Goal: Register for event/course

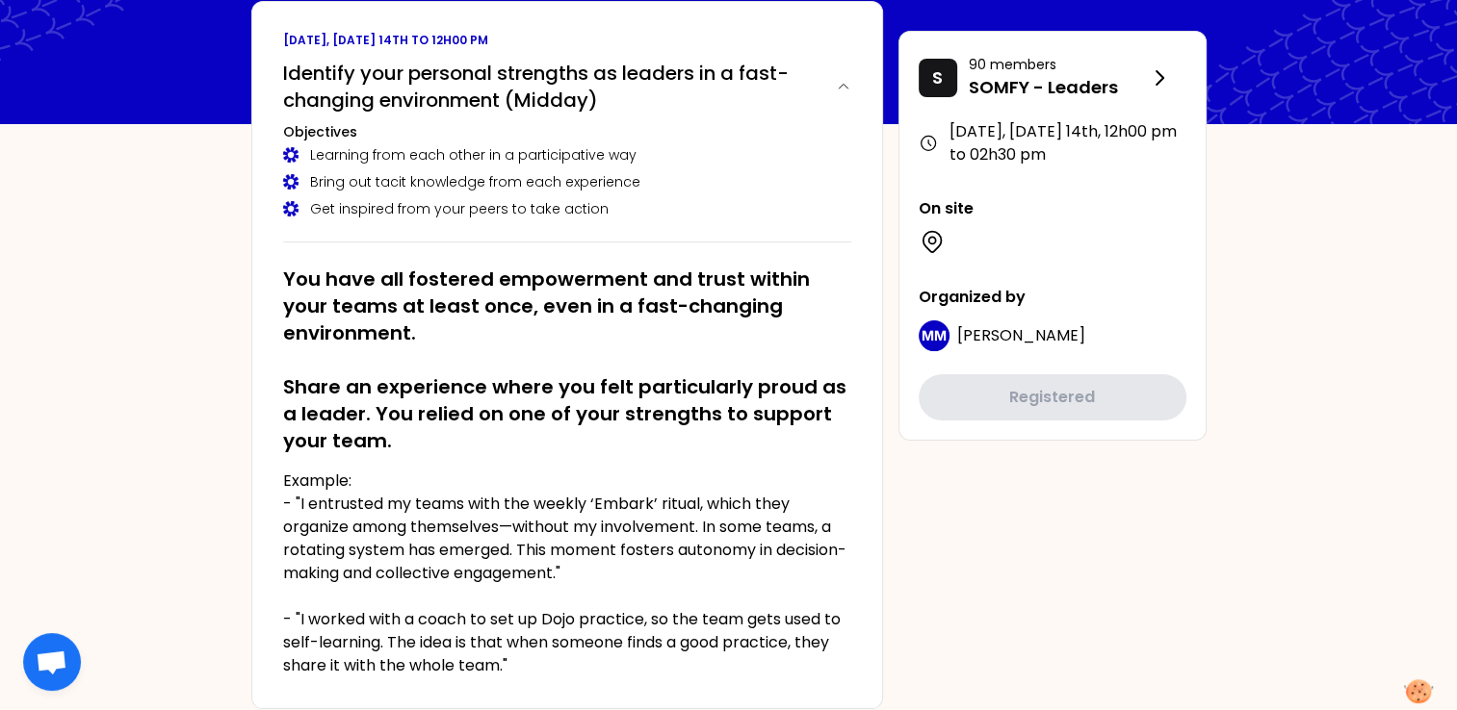
scroll to position [122, 0]
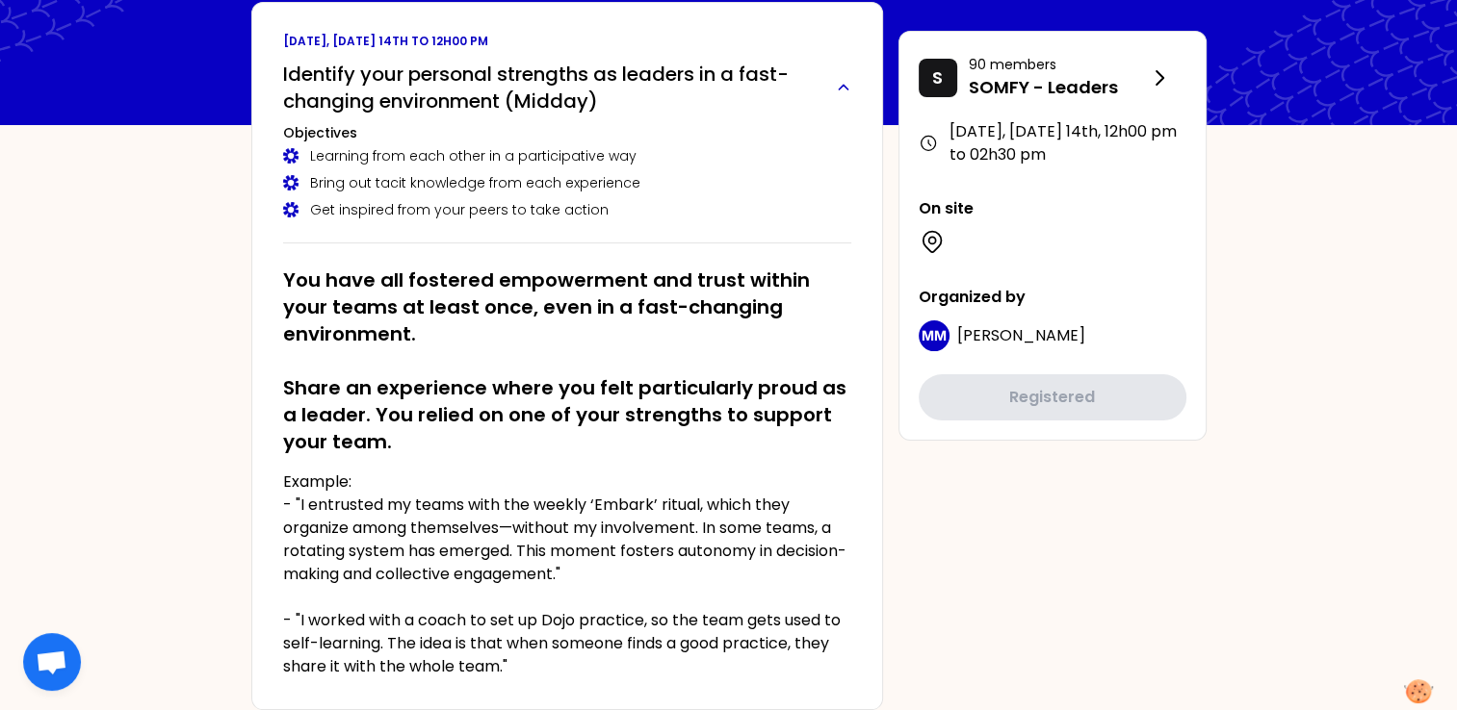
click at [843, 83] on icon "button" at bounding box center [843, 87] width 23 height 15
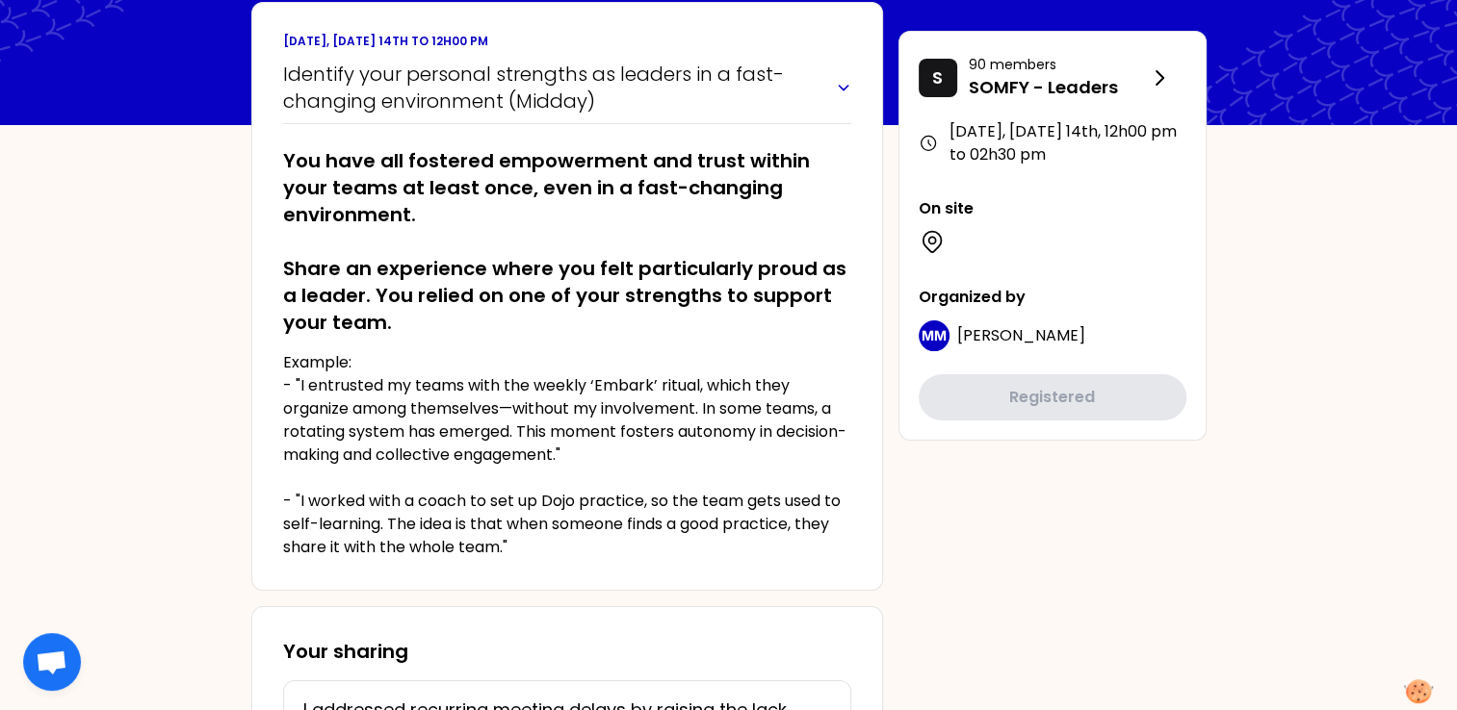
click at [843, 83] on icon "button" at bounding box center [843, 87] width 23 height 15
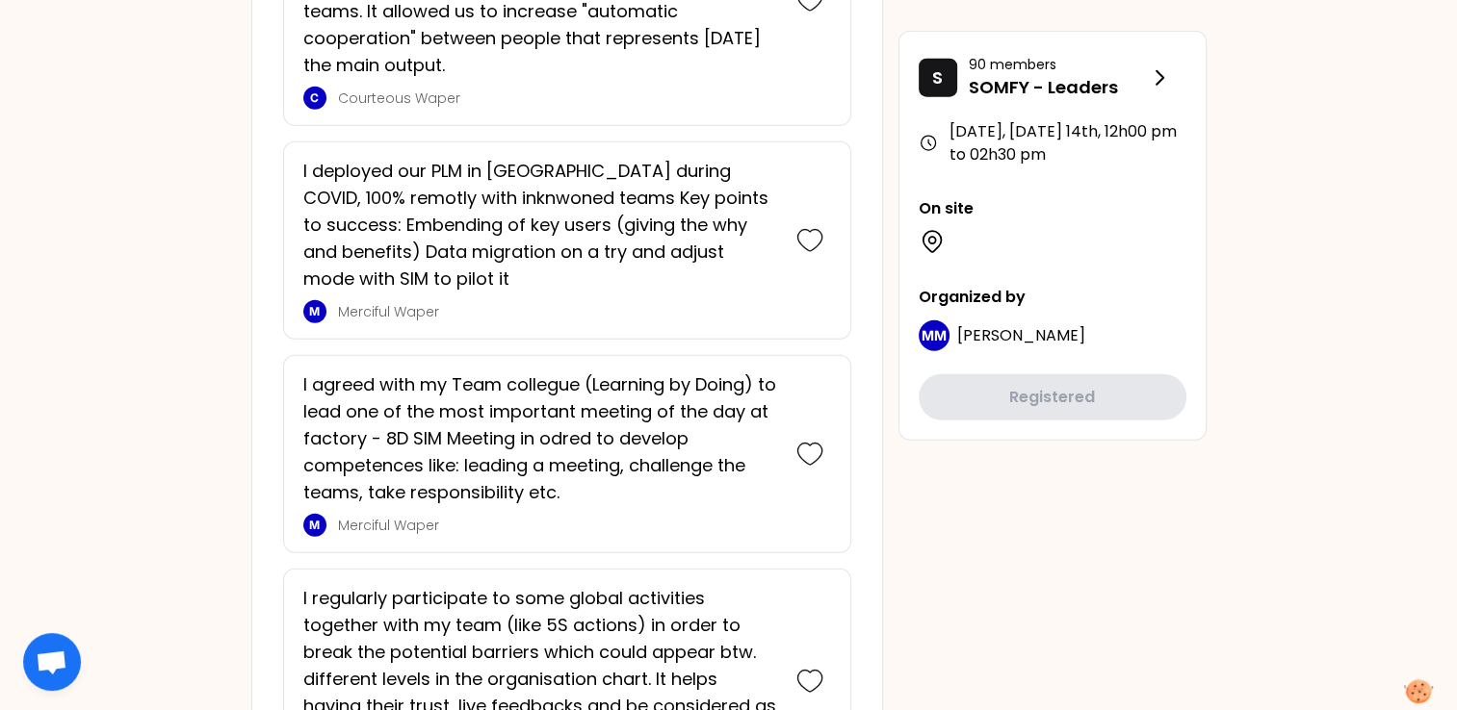
scroll to position [5143, 0]
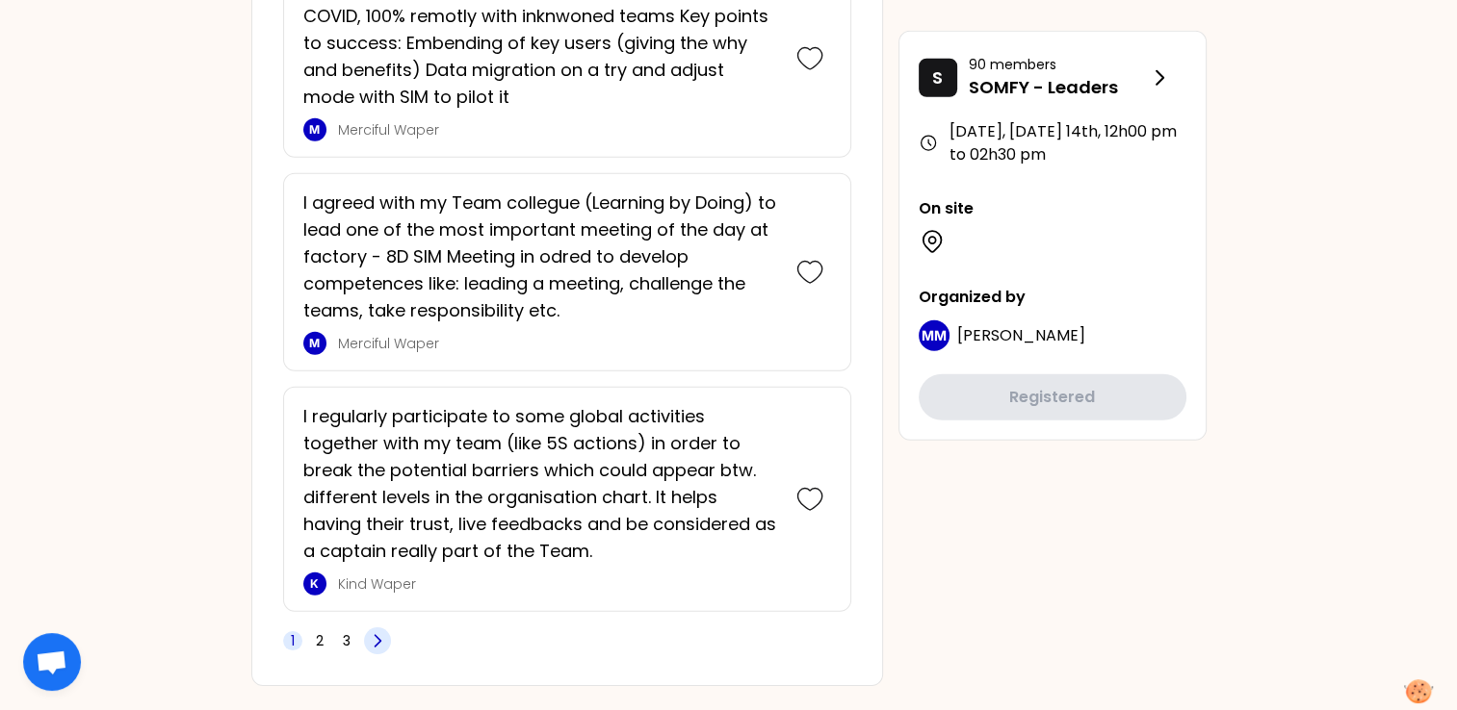
click at [380, 632] on icon at bounding box center [377, 641] width 19 height 19
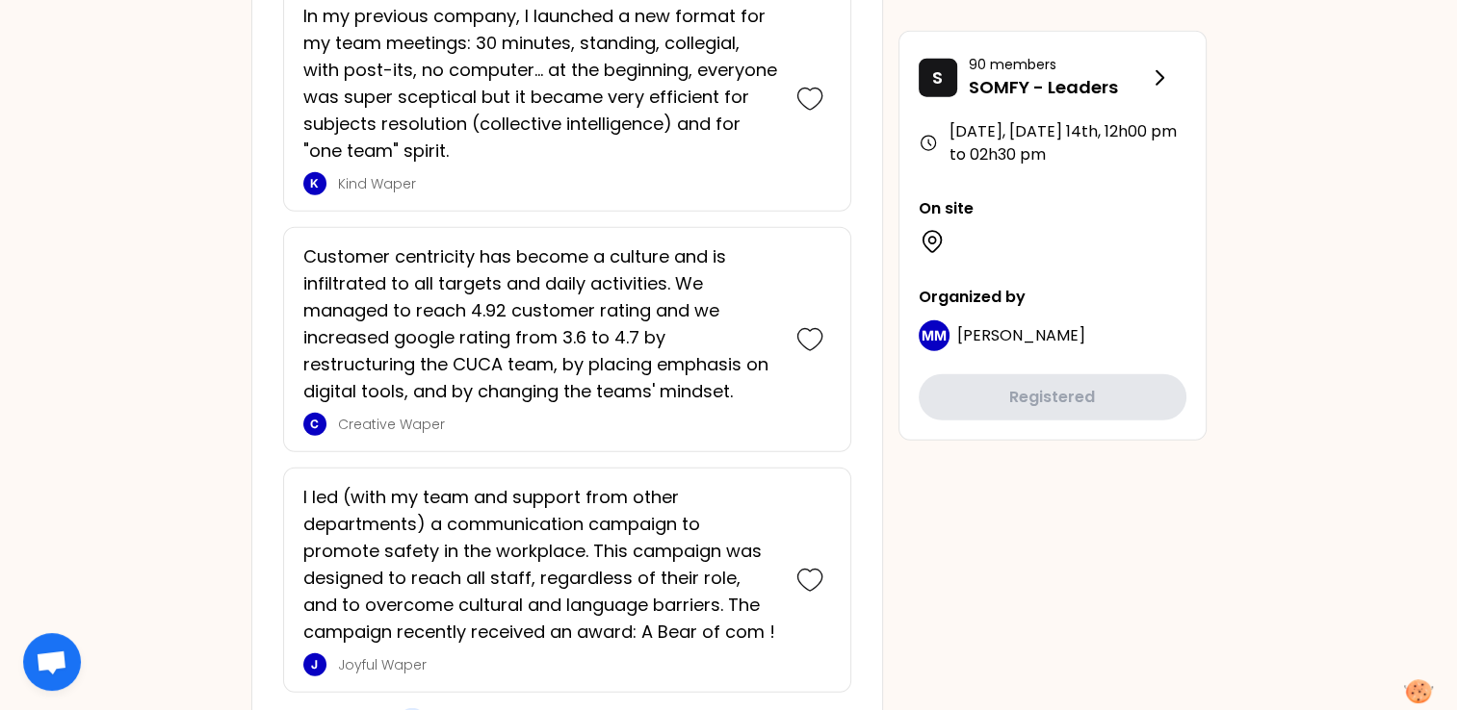
click at [402, 709] on icon at bounding box center [411, 721] width 19 height 19
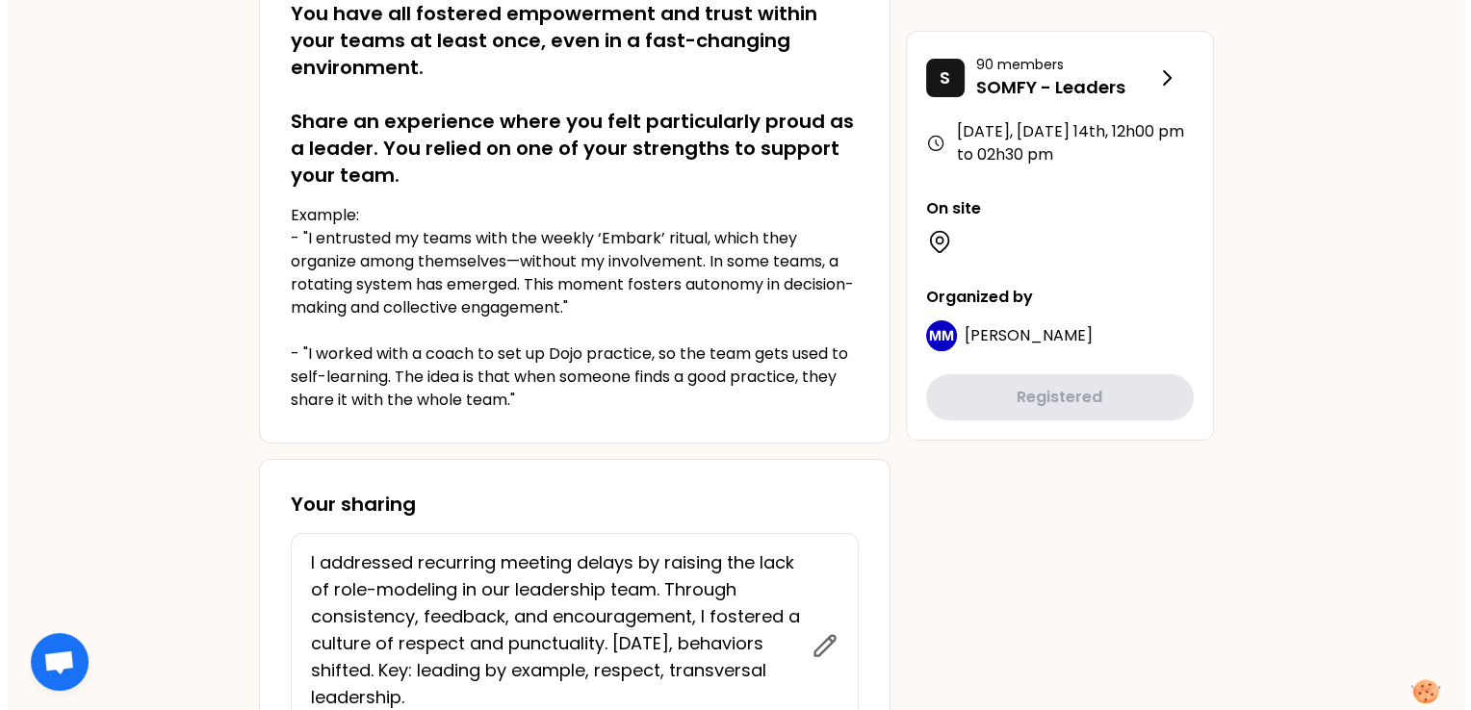
scroll to position [0, 0]
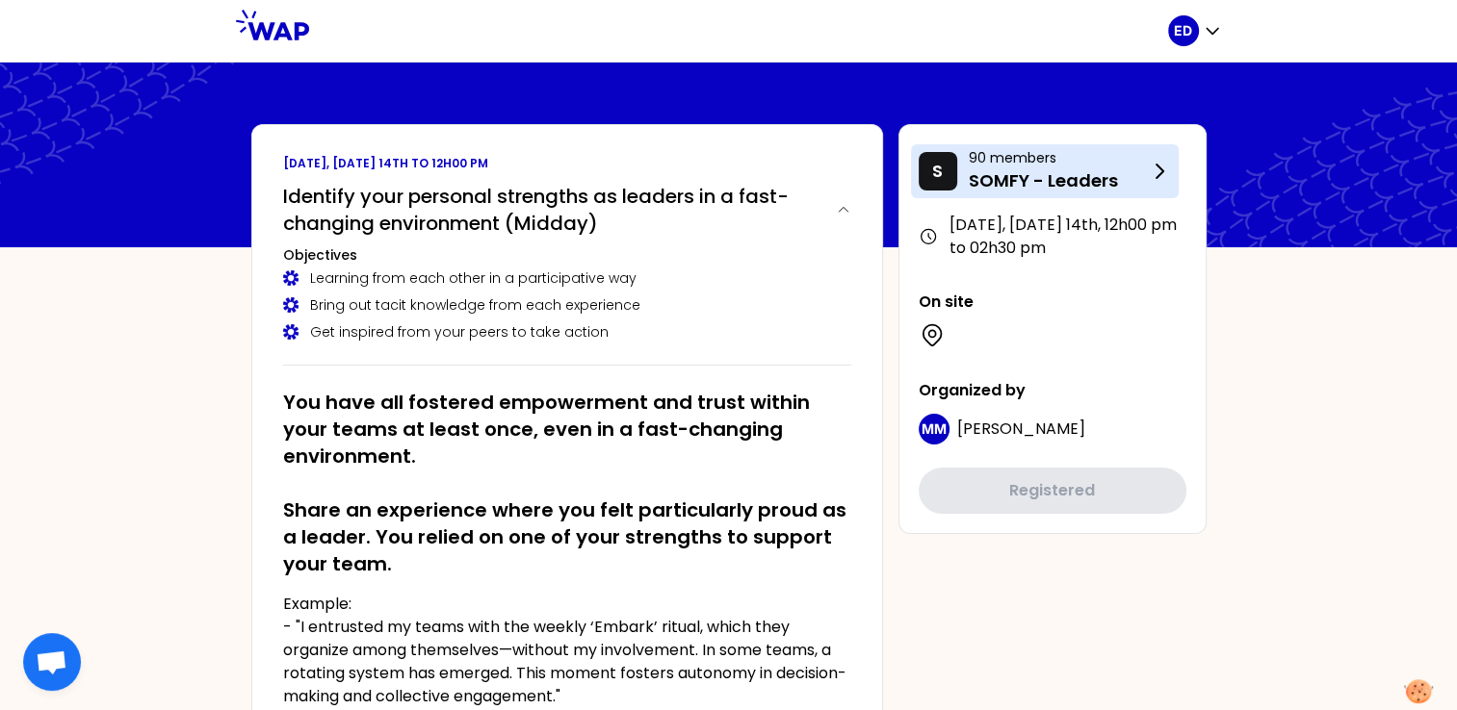
click at [1139, 153] on p "90 members" at bounding box center [1057, 157] width 179 height 19
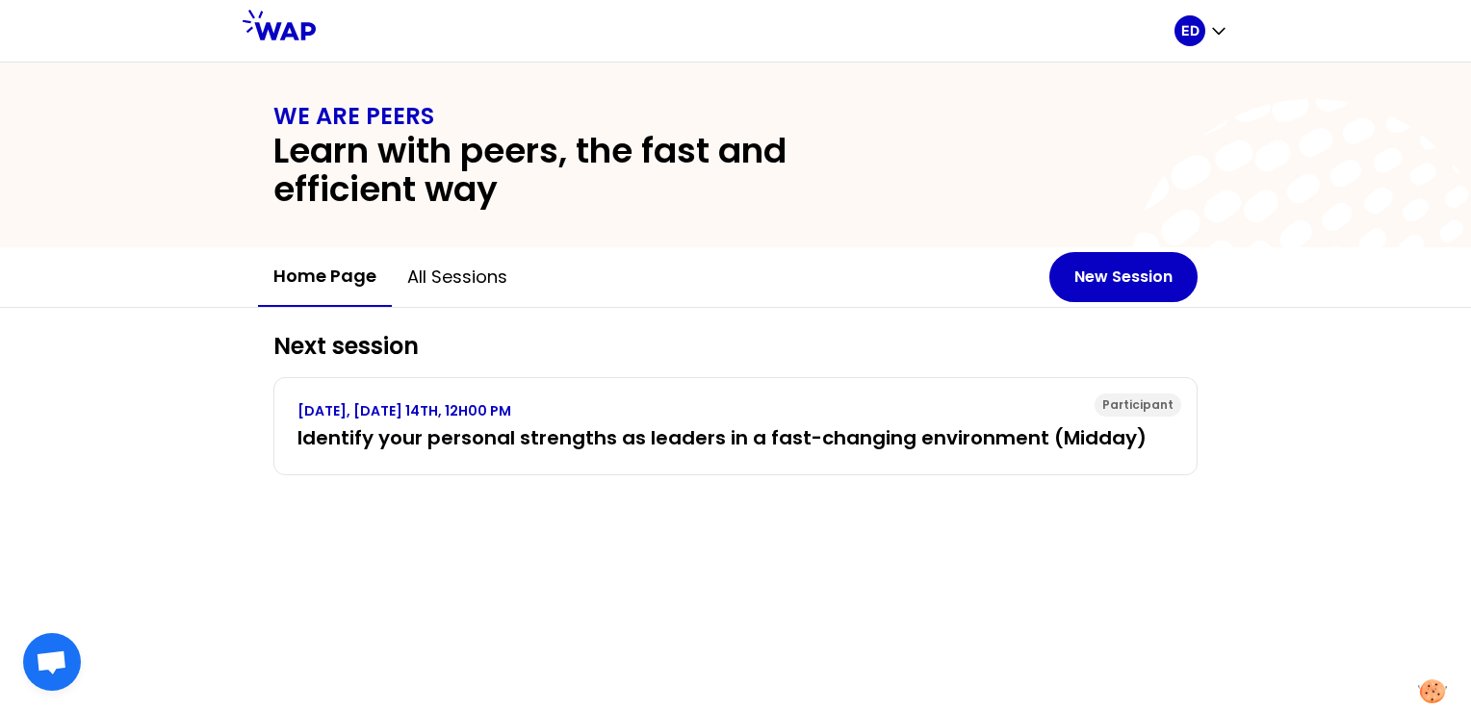
click at [333, 565] on div "Next session Participant [DATE], [DATE] 14TH, 12H00 PM Identify your personal s…" at bounding box center [735, 509] width 1471 height 402
